Goal: Task Accomplishment & Management: Use online tool/utility

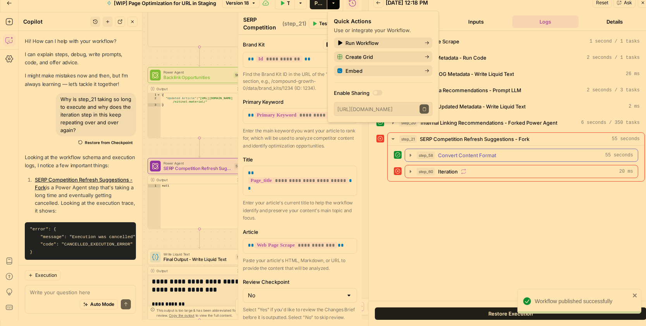
scroll to position [48, 0]
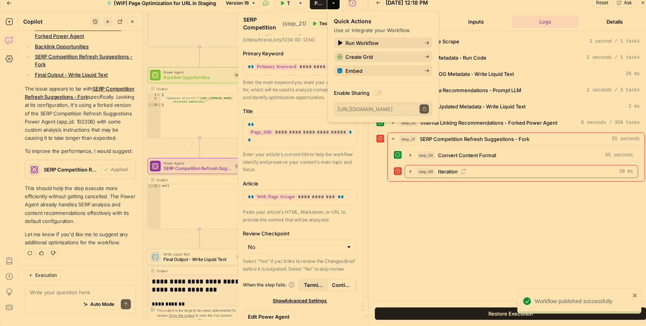
click at [65, 216] on p "This should help the step execute more efficiently without getting cancelled. T…" at bounding box center [80, 204] width 111 height 41
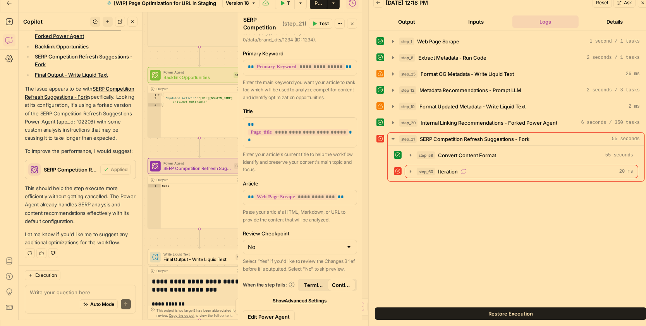
click at [322, 26] on span "Test" at bounding box center [324, 23] width 10 height 7
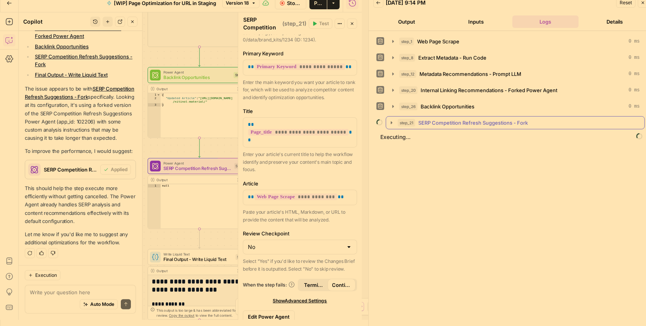
click at [391, 121] on icon "button" at bounding box center [392, 122] width 2 height 3
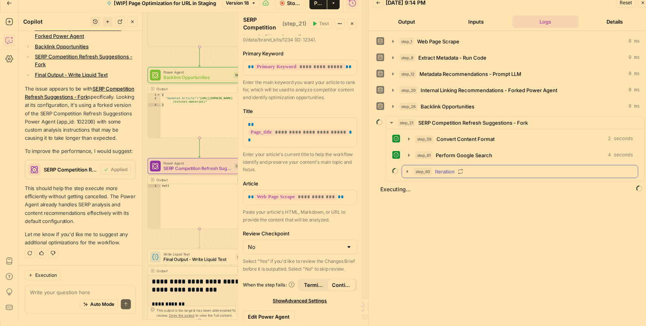
click at [404, 171] on icon "button" at bounding box center [407, 171] width 6 height 6
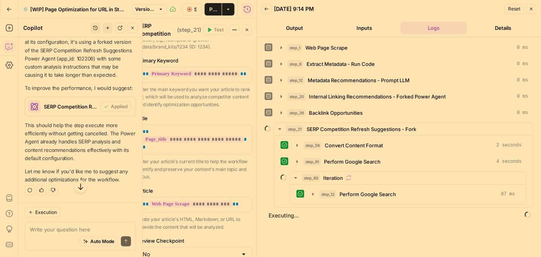
scroll to position [401, 0]
drag, startPoint x: 255, startPoint y: 45, endPoint x: 338, endPoint y: 46, distance: 82.9
click at [261, 46] on div at bounding box center [257, 128] width 8 height 257
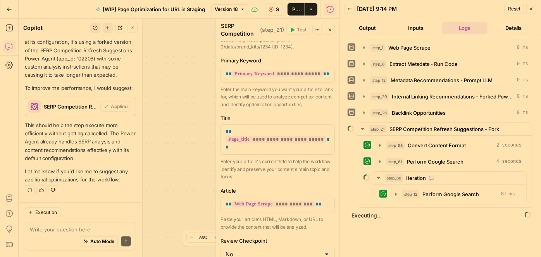
click at [275, 9] on button "Stop Run" at bounding box center [274, 9] width 21 height 12
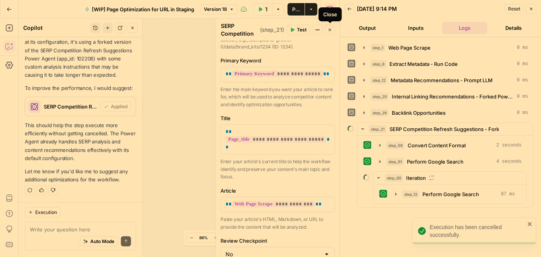
click at [328, 31] on icon "button" at bounding box center [329, 29] width 5 height 5
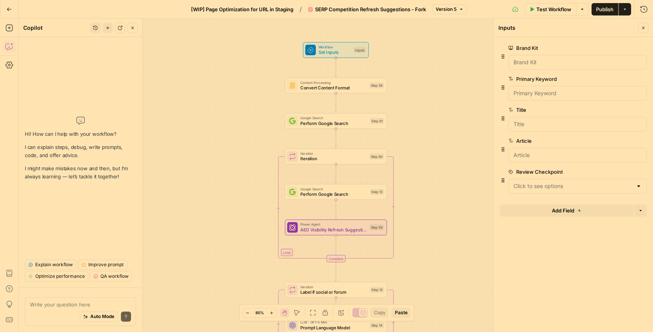
click at [69, 306] on textarea at bounding box center [80, 305] width 101 height 8
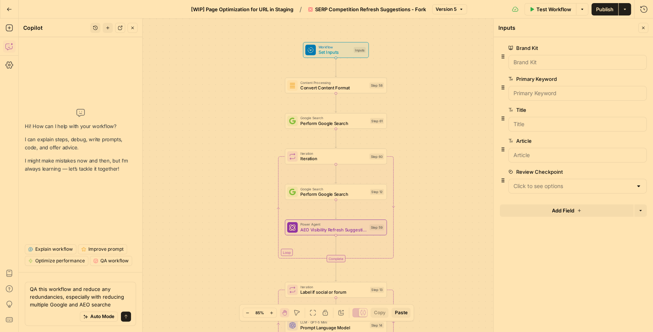
type textarea "QA this workflow and reduce any redundancies, especially with reducing multiple…"
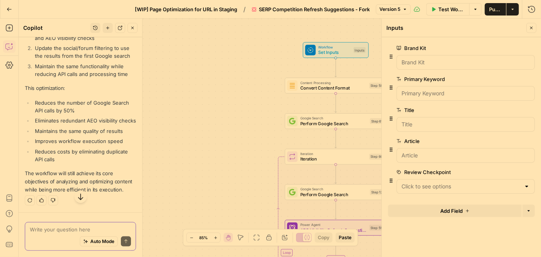
scroll to position [221, 0]
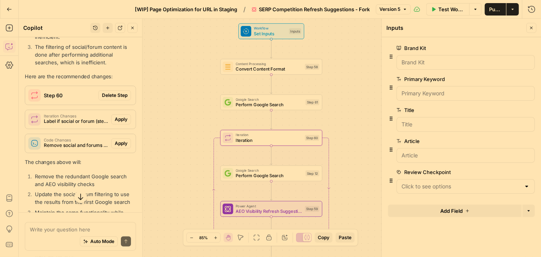
click at [115, 100] on button "Delete Step" at bounding box center [114, 95] width 33 height 10
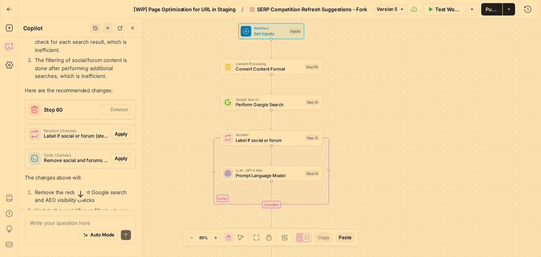
scroll to position [233, 0]
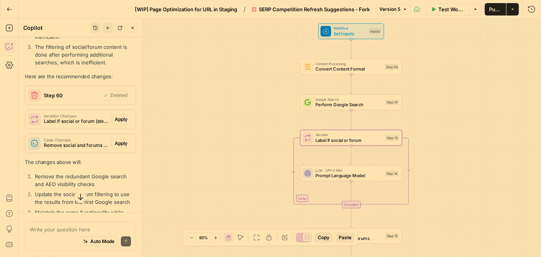
click at [118, 123] on span "Apply" at bounding box center [121, 119] width 13 height 7
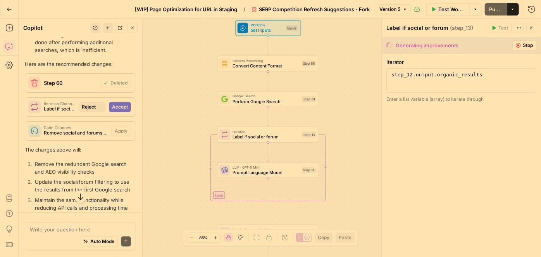
scroll to position [221, 0]
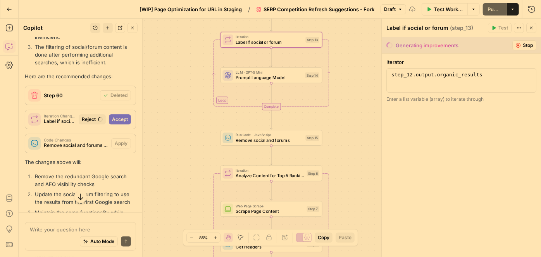
click at [116, 123] on span "Accept" at bounding box center [120, 119] width 16 height 7
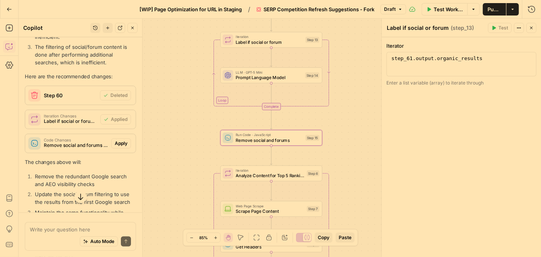
click at [118, 147] on span "Apply" at bounding box center [121, 143] width 13 height 7
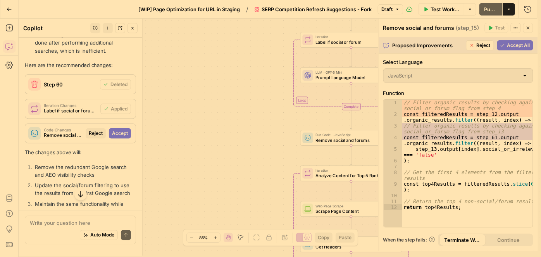
scroll to position [221, 0]
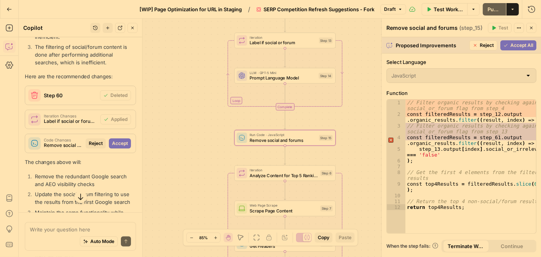
click at [122, 147] on span "Accept" at bounding box center [120, 143] width 16 height 7
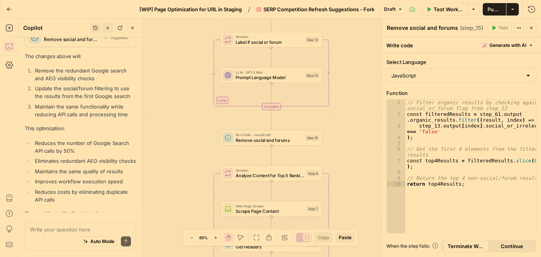
scroll to position [409, 0]
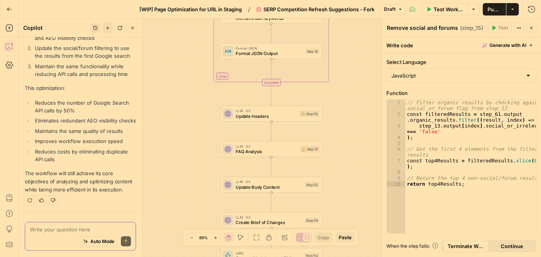
click at [60, 230] on textarea at bounding box center [80, 229] width 101 height 8
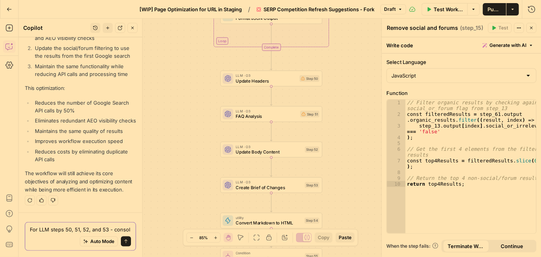
scroll to position [417, 0]
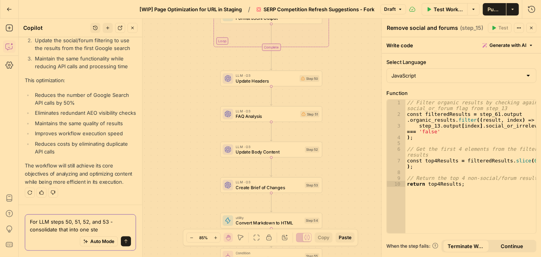
type textarea "For LLM steps 50, 51, 52, and 53 - consolidate that into one step"
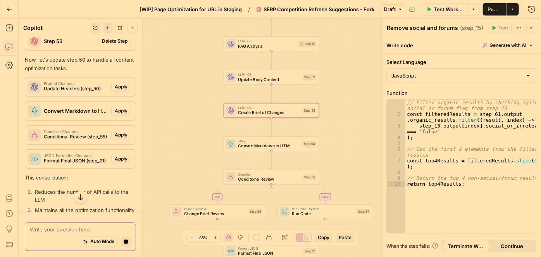
scroll to position [607, 0]
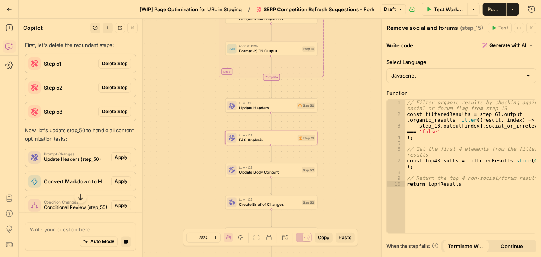
click at [112, 67] on span "Delete Step" at bounding box center [115, 63] width 26 height 7
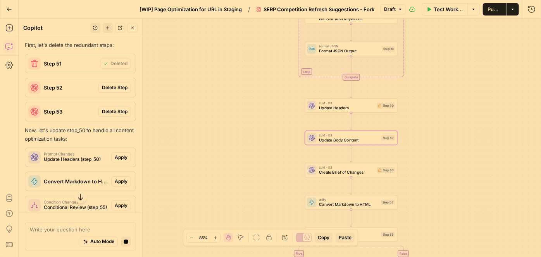
click at [109, 91] on span "Delete Step" at bounding box center [115, 87] width 26 height 7
click at [106, 117] on button "Delete Step" at bounding box center [114, 111] width 33 height 10
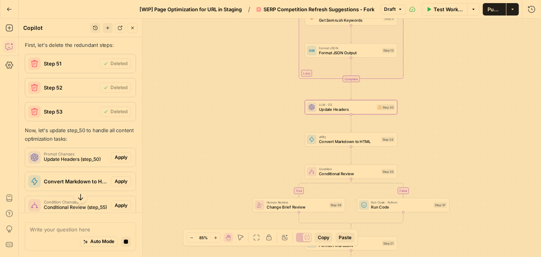
click at [118, 161] on span "Apply" at bounding box center [121, 157] width 13 height 7
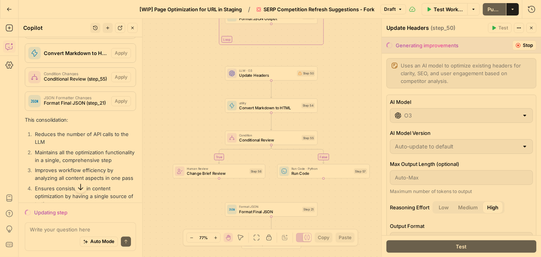
scroll to position [665, 0]
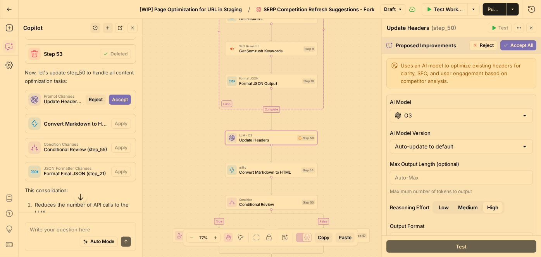
click at [114, 103] on span "Accept" at bounding box center [120, 99] width 16 height 7
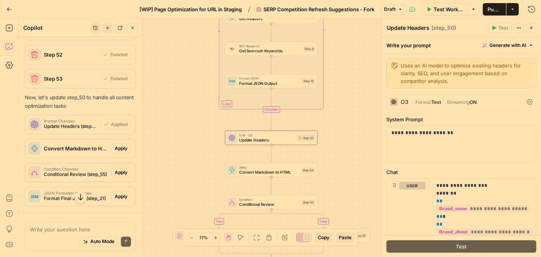
scroll to position [689, 0]
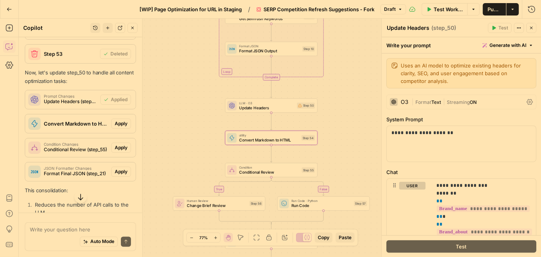
click at [115, 127] on span "Apply" at bounding box center [121, 123] width 13 height 7
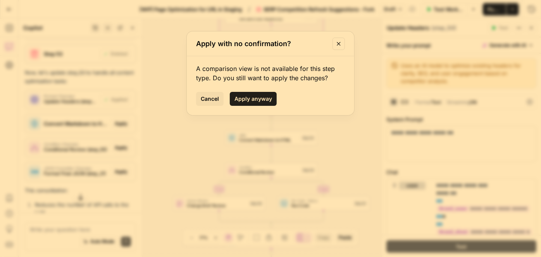
click at [258, 99] on span "Apply anyway" at bounding box center [253, 99] width 38 height 8
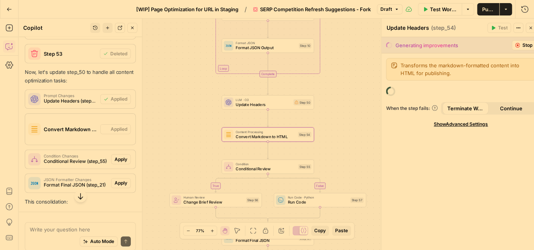
type textarea "Convert Markdown to HTML"
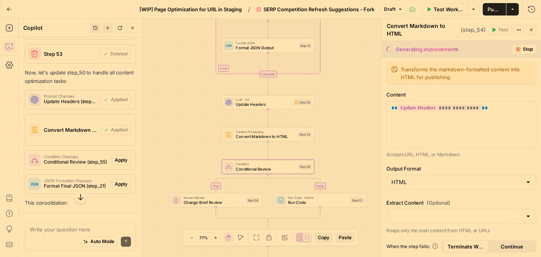
scroll to position [760, 0]
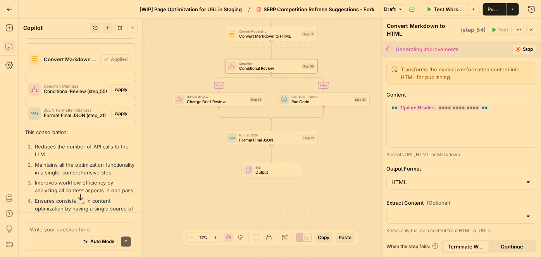
click at [117, 93] on span "Apply" at bounding box center [121, 89] width 13 height 7
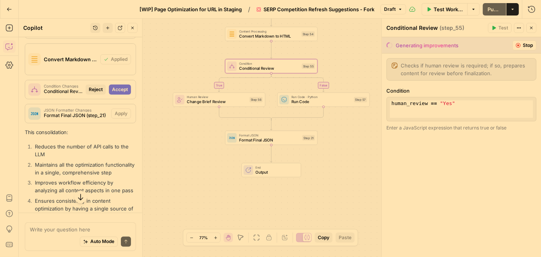
click at [115, 93] on span "Accept" at bounding box center [120, 89] width 16 height 7
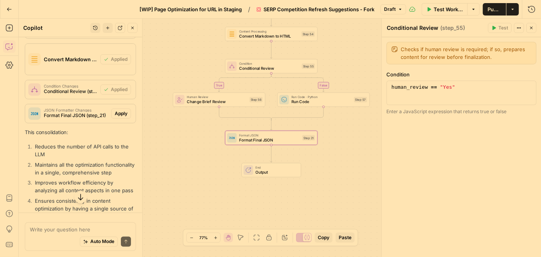
click at [118, 117] on span "Apply" at bounding box center [121, 113] width 13 height 7
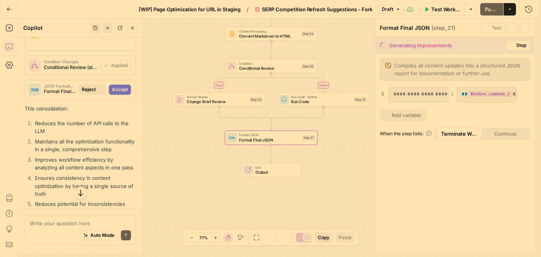
scroll to position [735, 0]
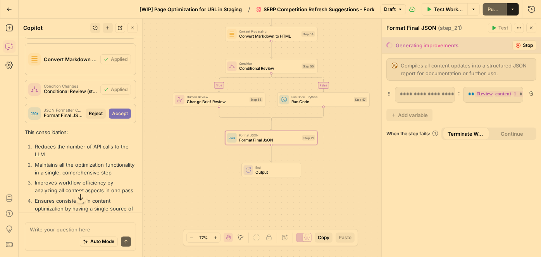
click at [119, 117] on span "Accept" at bounding box center [120, 113] width 16 height 7
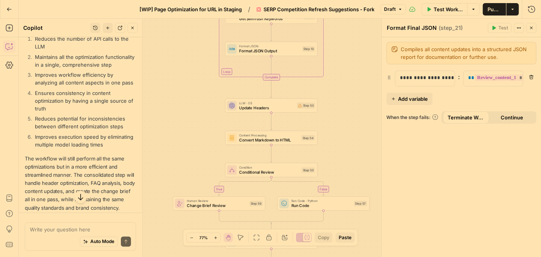
scroll to position [938, 0]
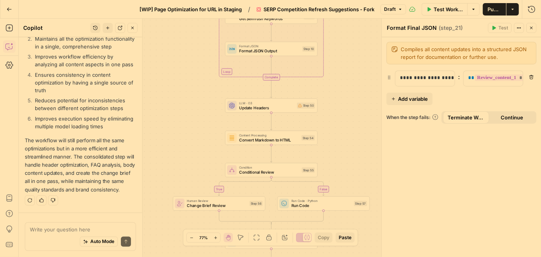
click at [490, 6] on span "Publish" at bounding box center [494, 9] width 14 height 8
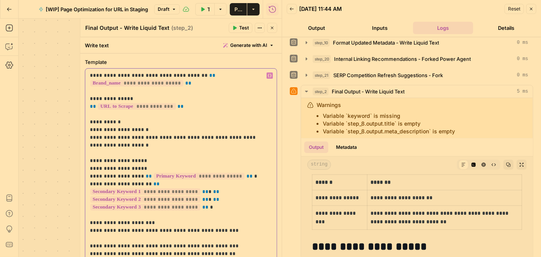
scroll to position [105, 0]
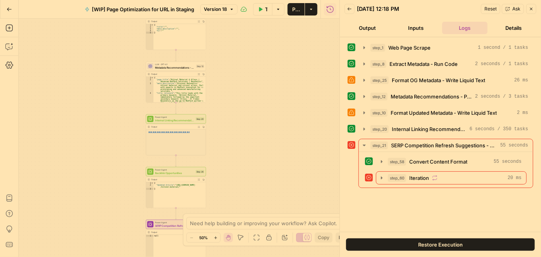
click at [219, 236] on button "Zoom In" at bounding box center [215, 237] width 9 height 9
click at [217, 237] on icon "button" at bounding box center [215, 237] width 4 height 4
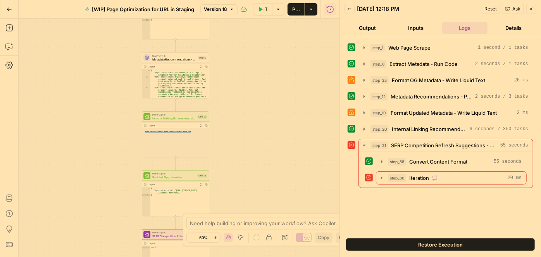
click at [217, 237] on icon "button" at bounding box center [215, 237] width 4 height 4
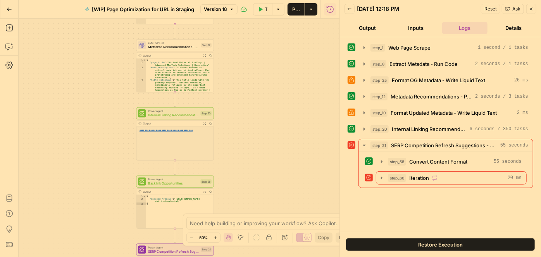
click at [217, 237] on icon "button" at bounding box center [215, 237] width 4 height 4
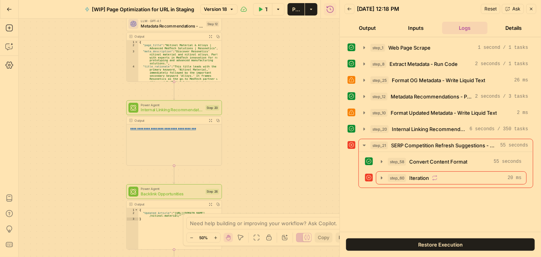
click at [217, 237] on icon "button" at bounding box center [215, 237] width 4 height 4
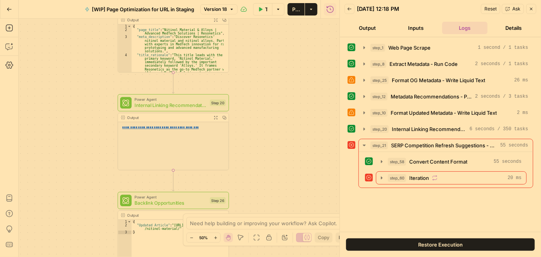
click at [217, 237] on icon "button" at bounding box center [215, 237] width 4 height 4
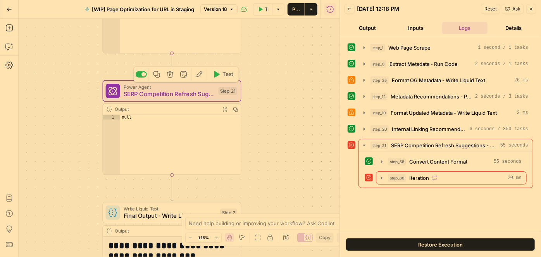
click at [216, 77] on icon "button" at bounding box center [216, 74] width 7 height 7
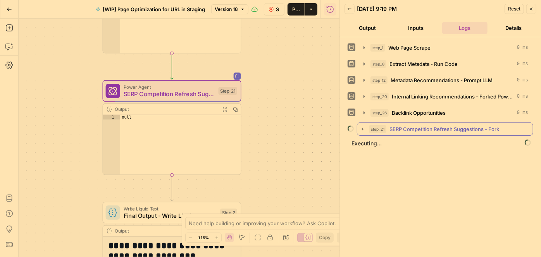
click at [362, 127] on icon "button" at bounding box center [363, 128] width 2 height 3
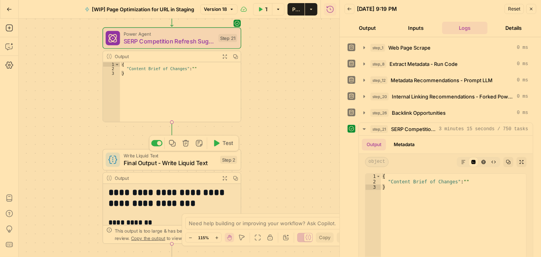
click at [223, 144] on span "Test" at bounding box center [227, 143] width 11 height 8
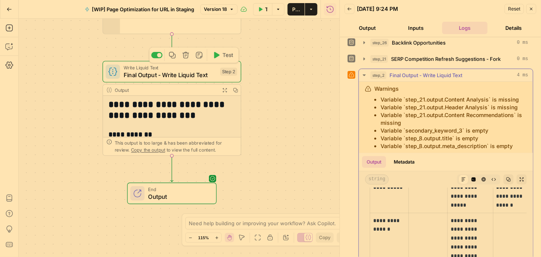
scroll to position [246, 0]
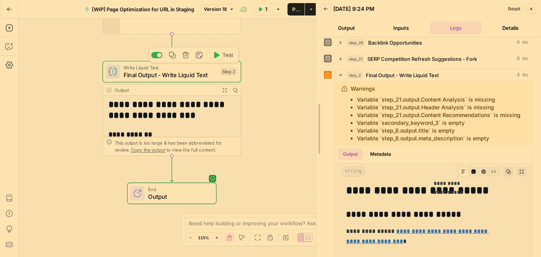
drag, startPoint x: 340, startPoint y: 152, endPoint x: 313, endPoint y: 171, distance: 32.9
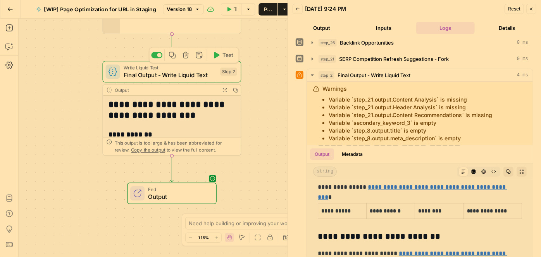
scroll to position [452, 0]
